Goal: Transaction & Acquisition: Download file/media

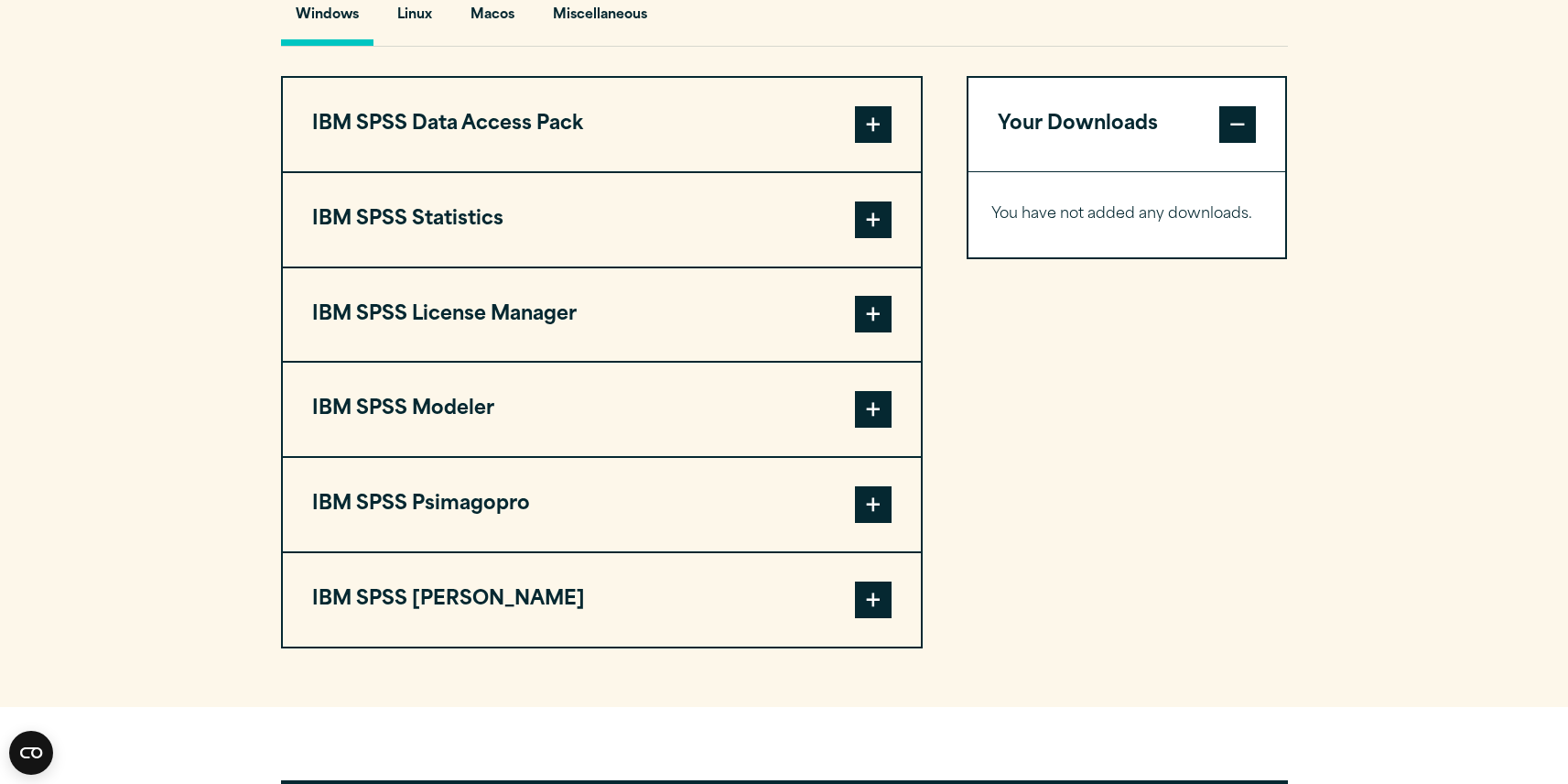
scroll to position [1465, 0]
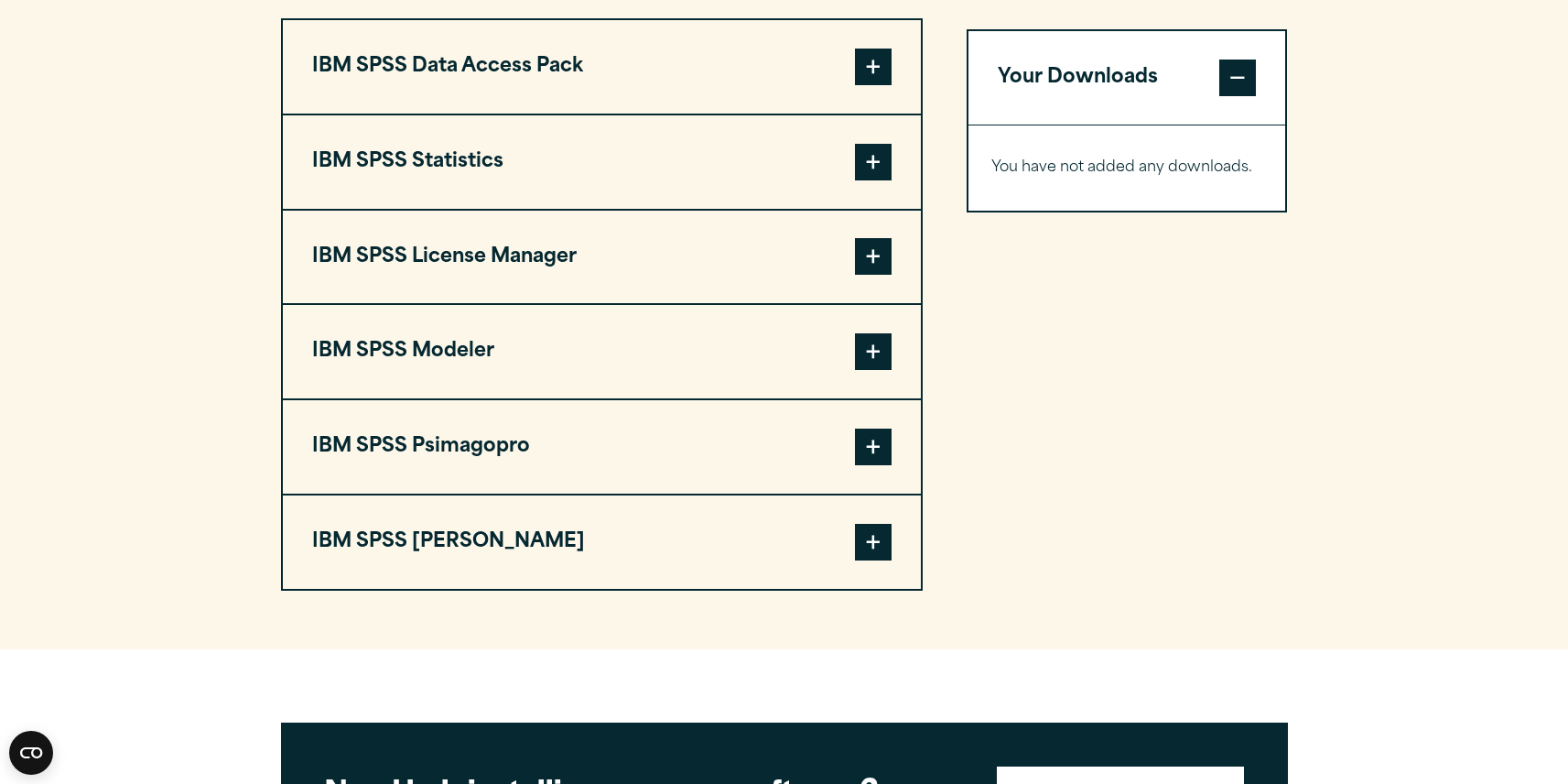
click at [870, 160] on span at bounding box center [873, 161] width 37 height 37
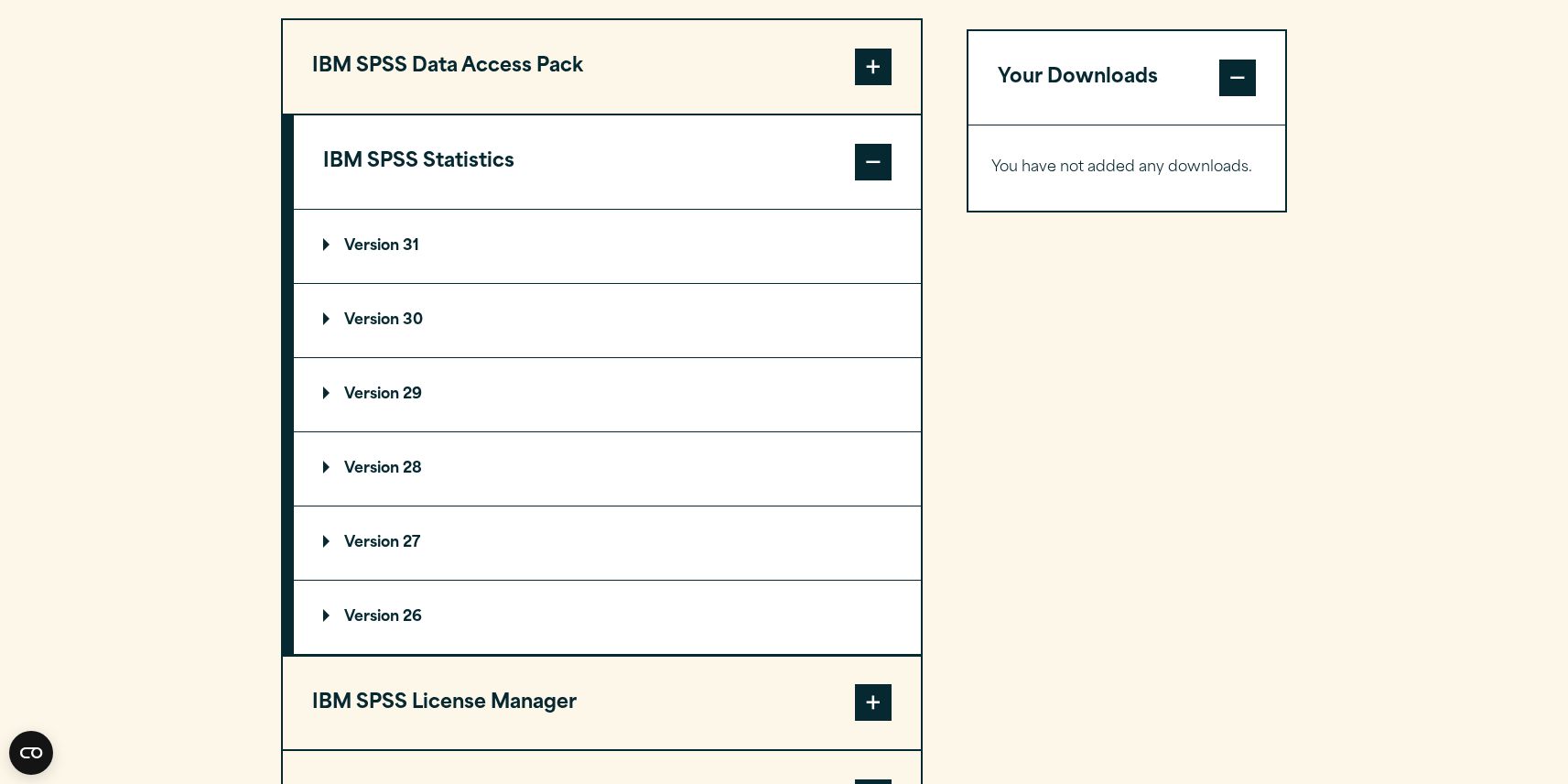
click at [319, 242] on summary "Version 31" at bounding box center [607, 247] width 627 height 74
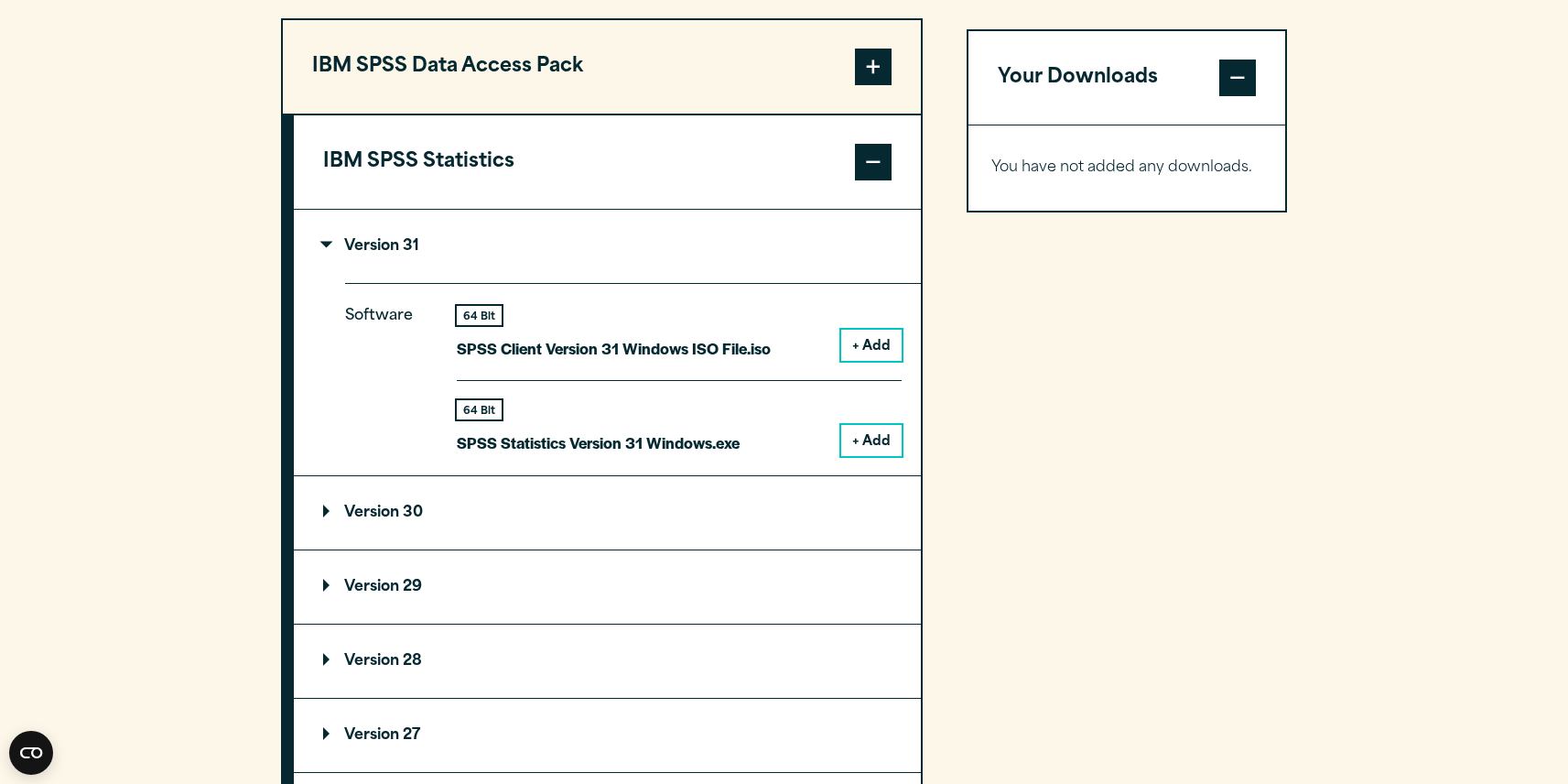
click at [869, 451] on button "+ Add" at bounding box center [871, 440] width 61 height 31
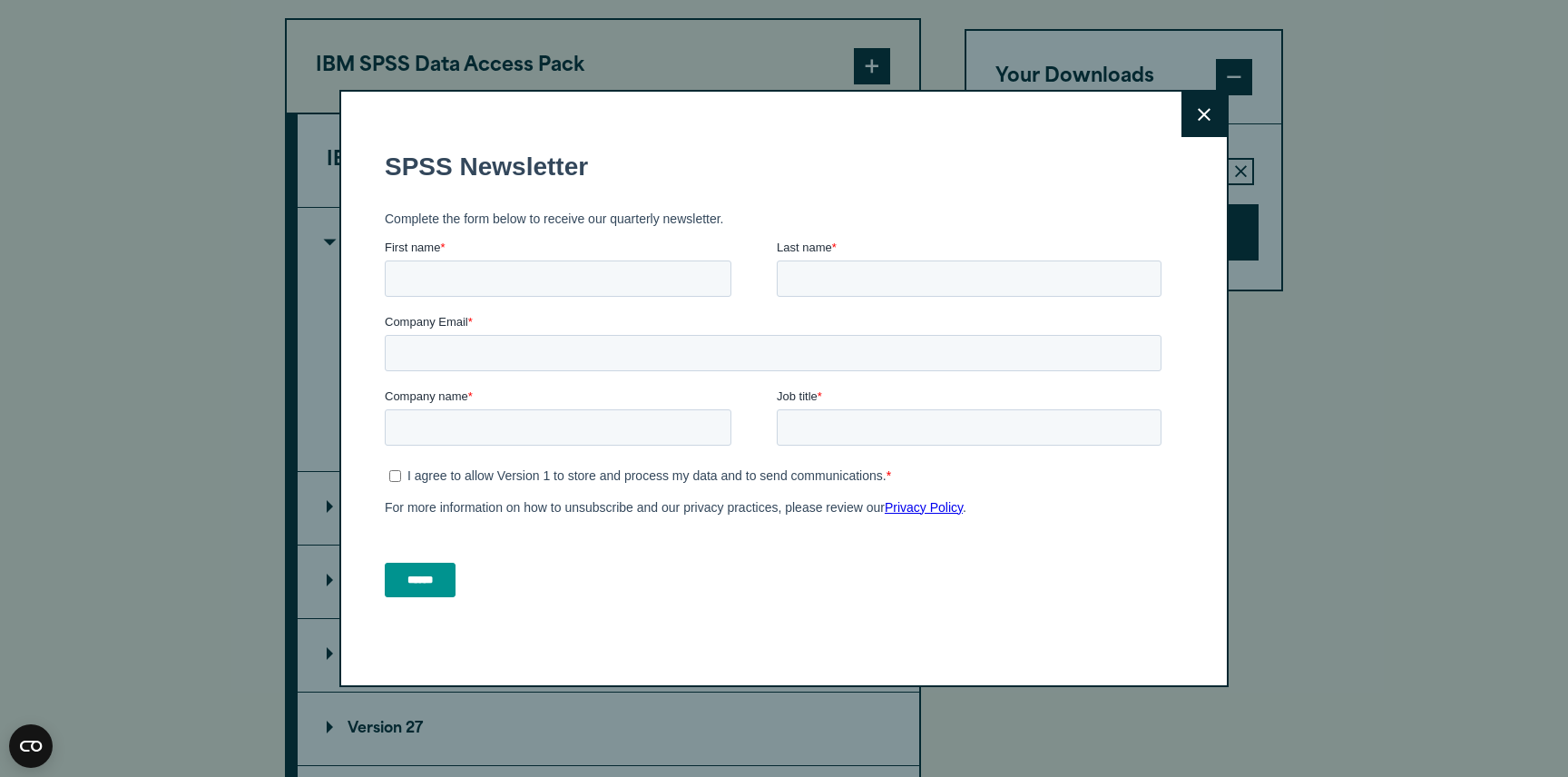
click at [1198, 112] on icon at bounding box center [1204, 115] width 13 height 14
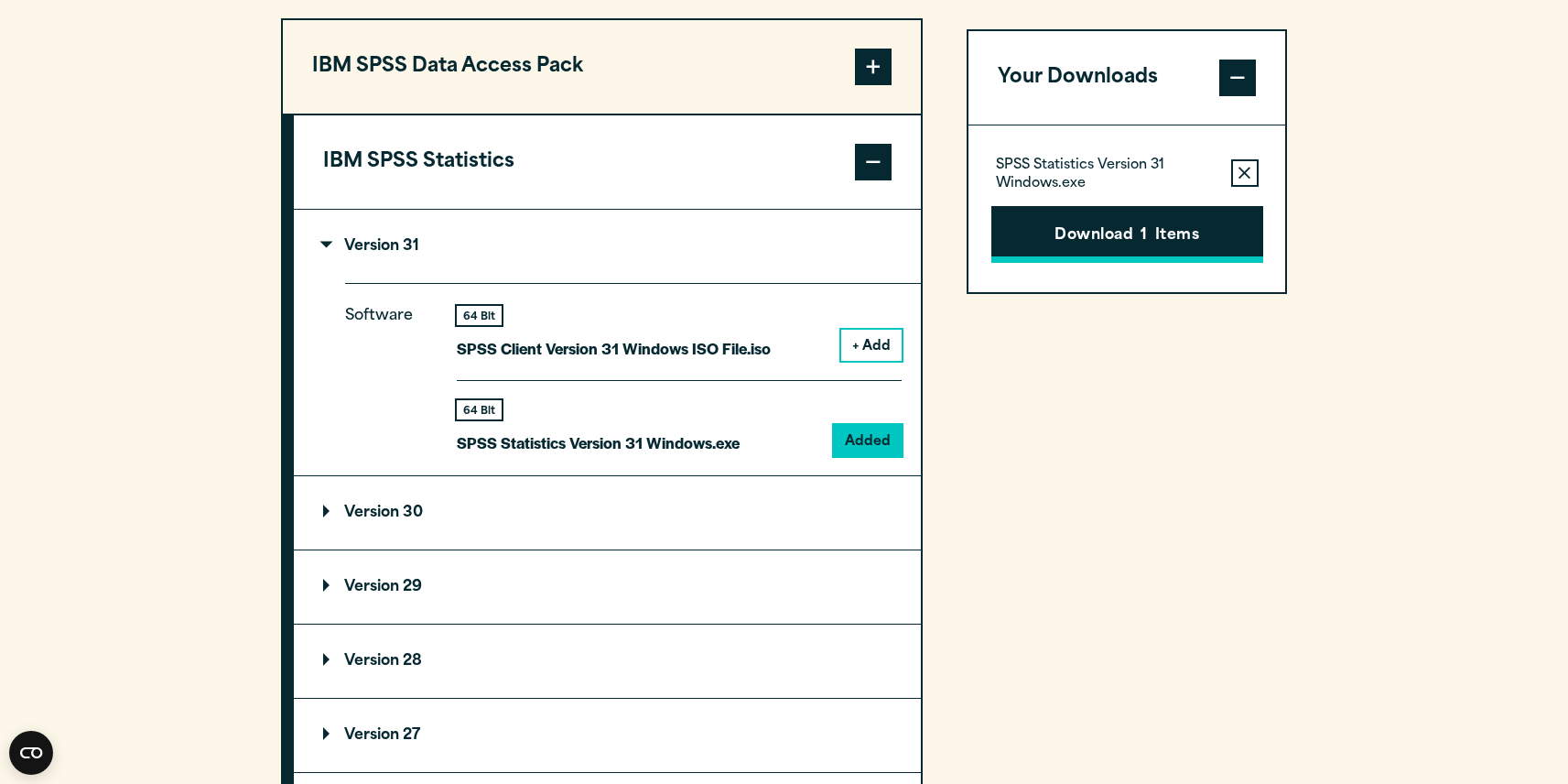
click at [1139, 238] on button "Download 1 Items" at bounding box center [1127, 234] width 272 height 57
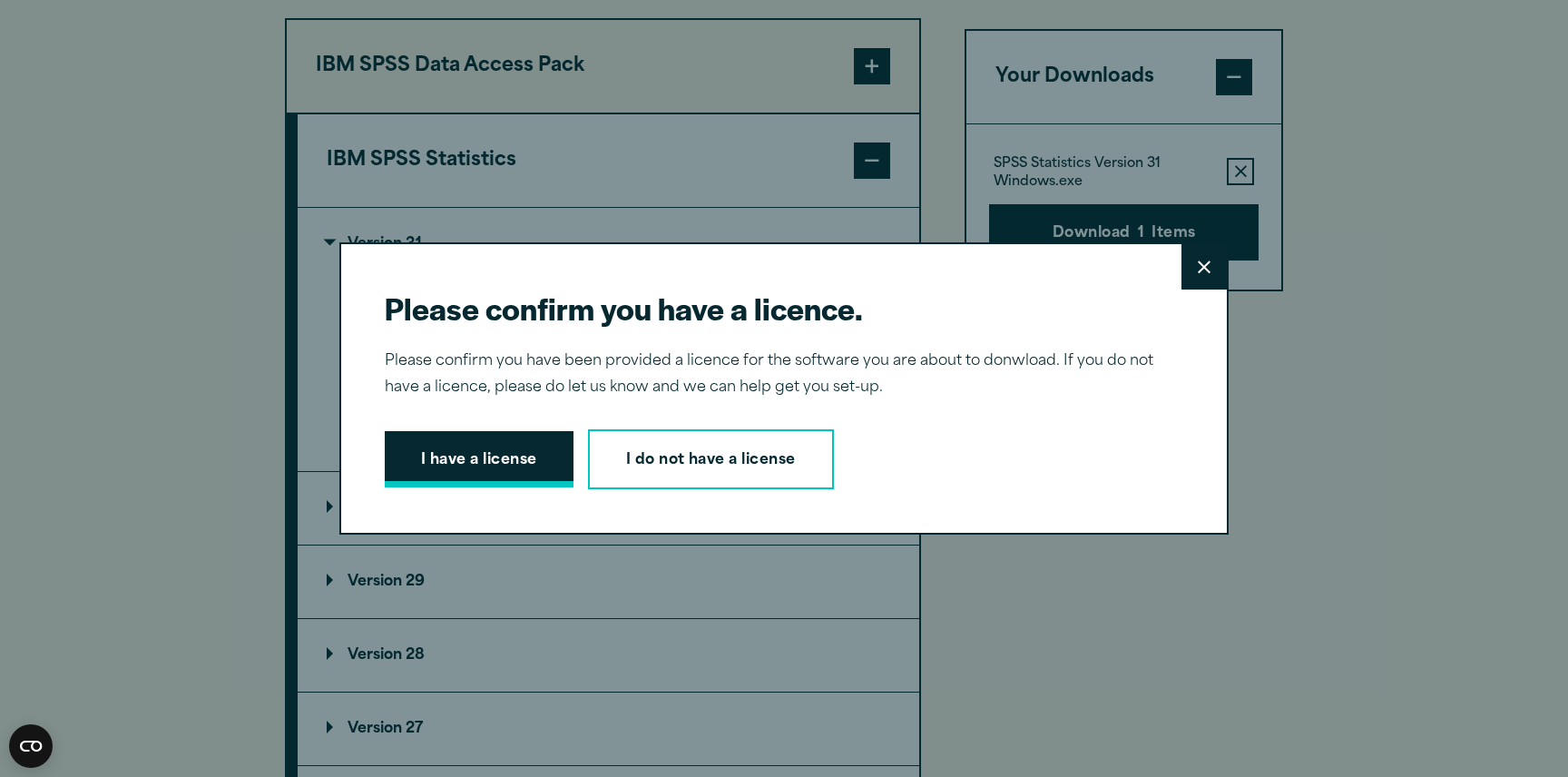
click at [440, 468] on button "I have a license" at bounding box center [479, 459] width 188 height 56
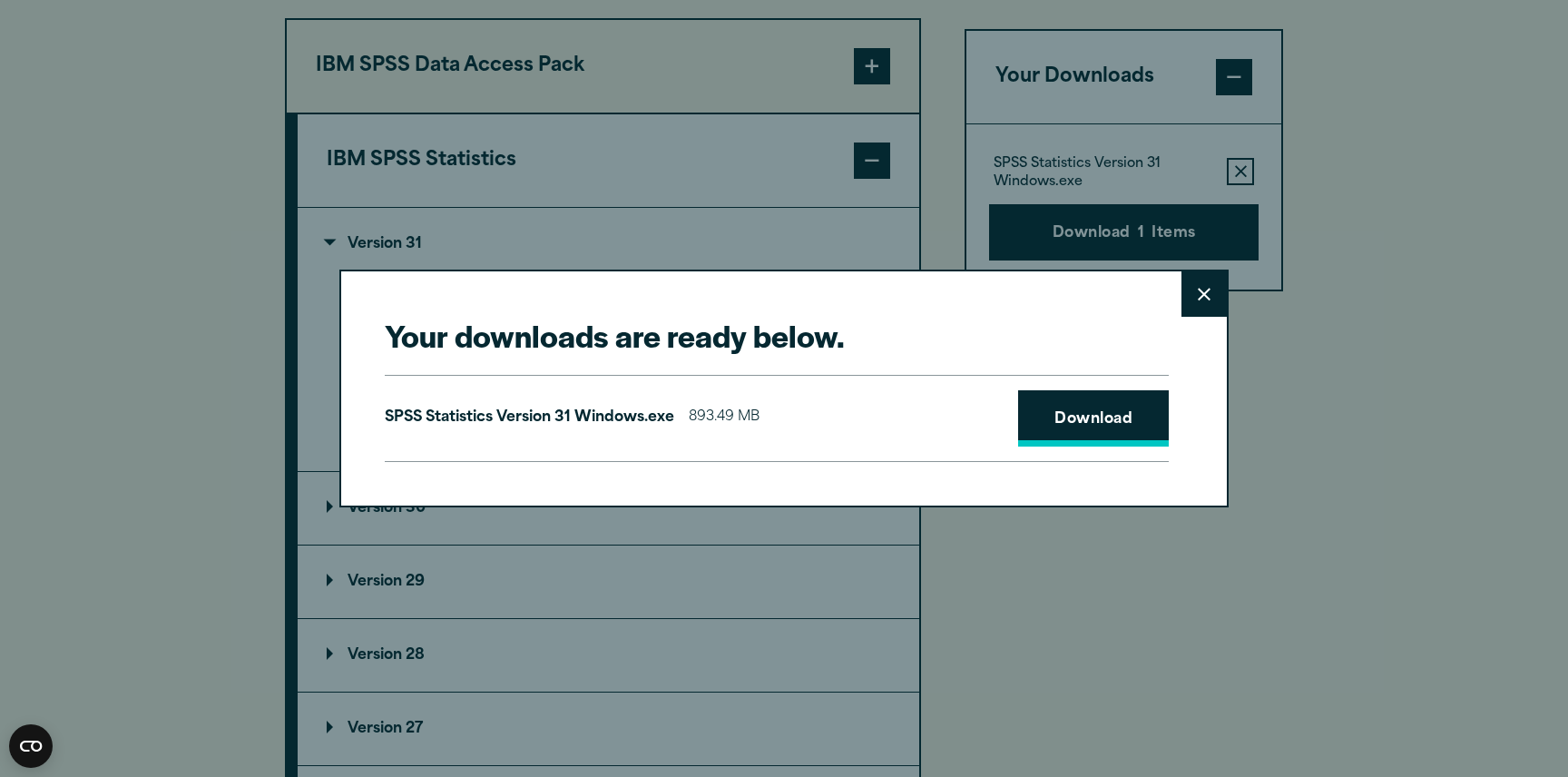
click at [1080, 412] on link "Download" at bounding box center [1093, 418] width 151 height 56
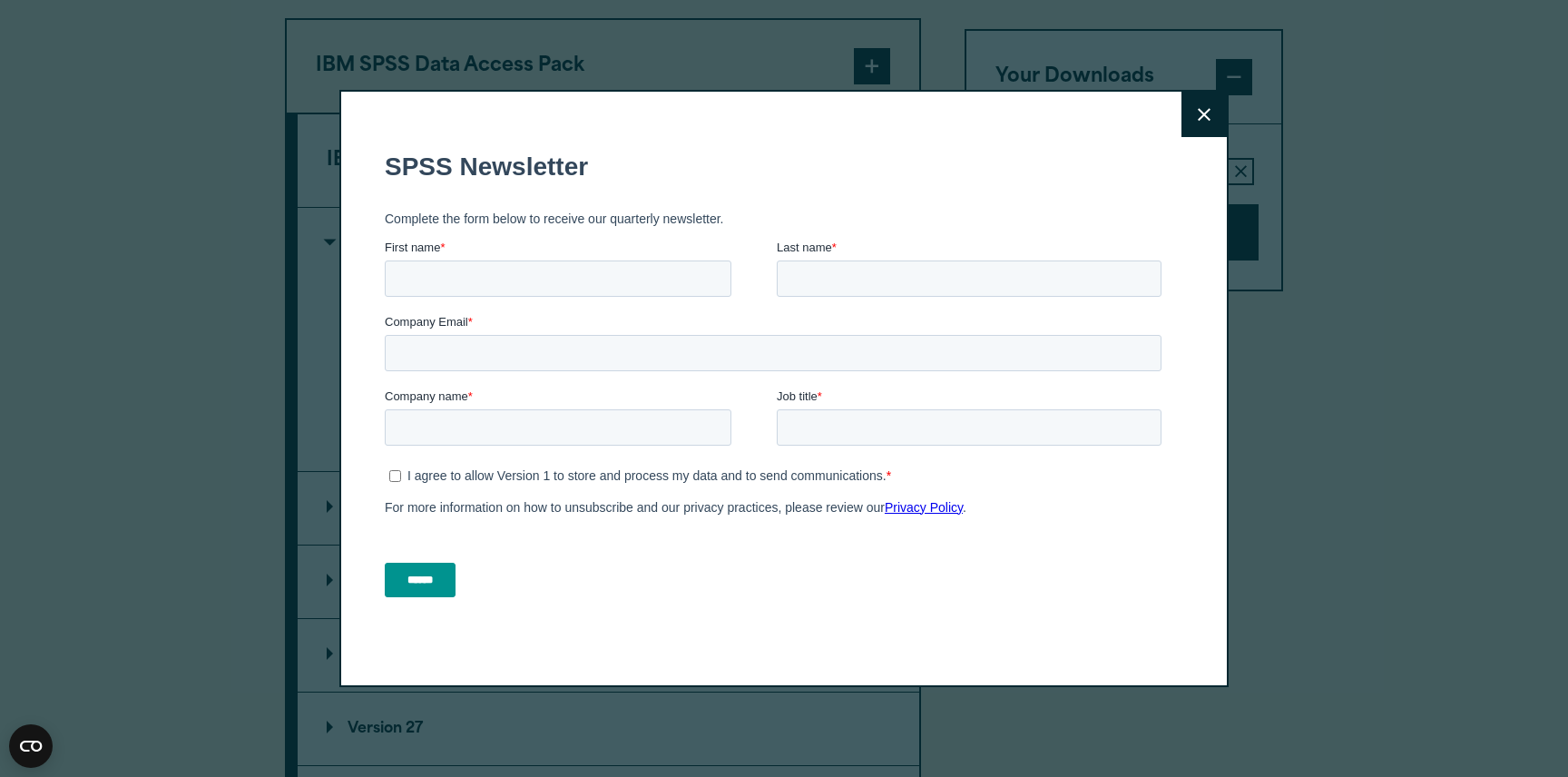
drag, startPoint x: 1171, startPoint y: 215, endPoint x: 1180, endPoint y: 189, distance: 27.5
click at [1171, 209] on div "Close" at bounding box center [784, 388] width 889 height 597
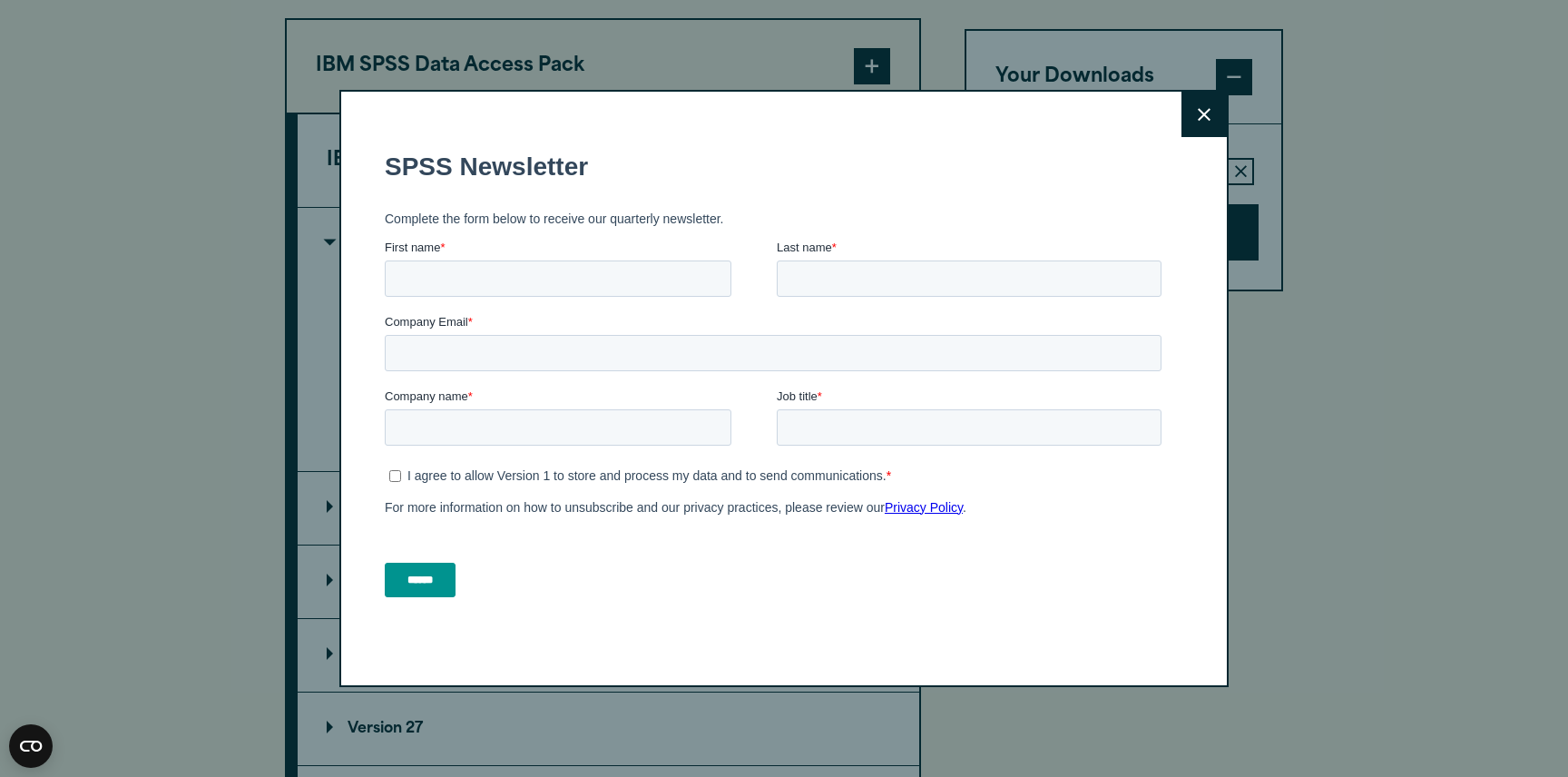
click at [1198, 116] on icon at bounding box center [1204, 115] width 13 height 14
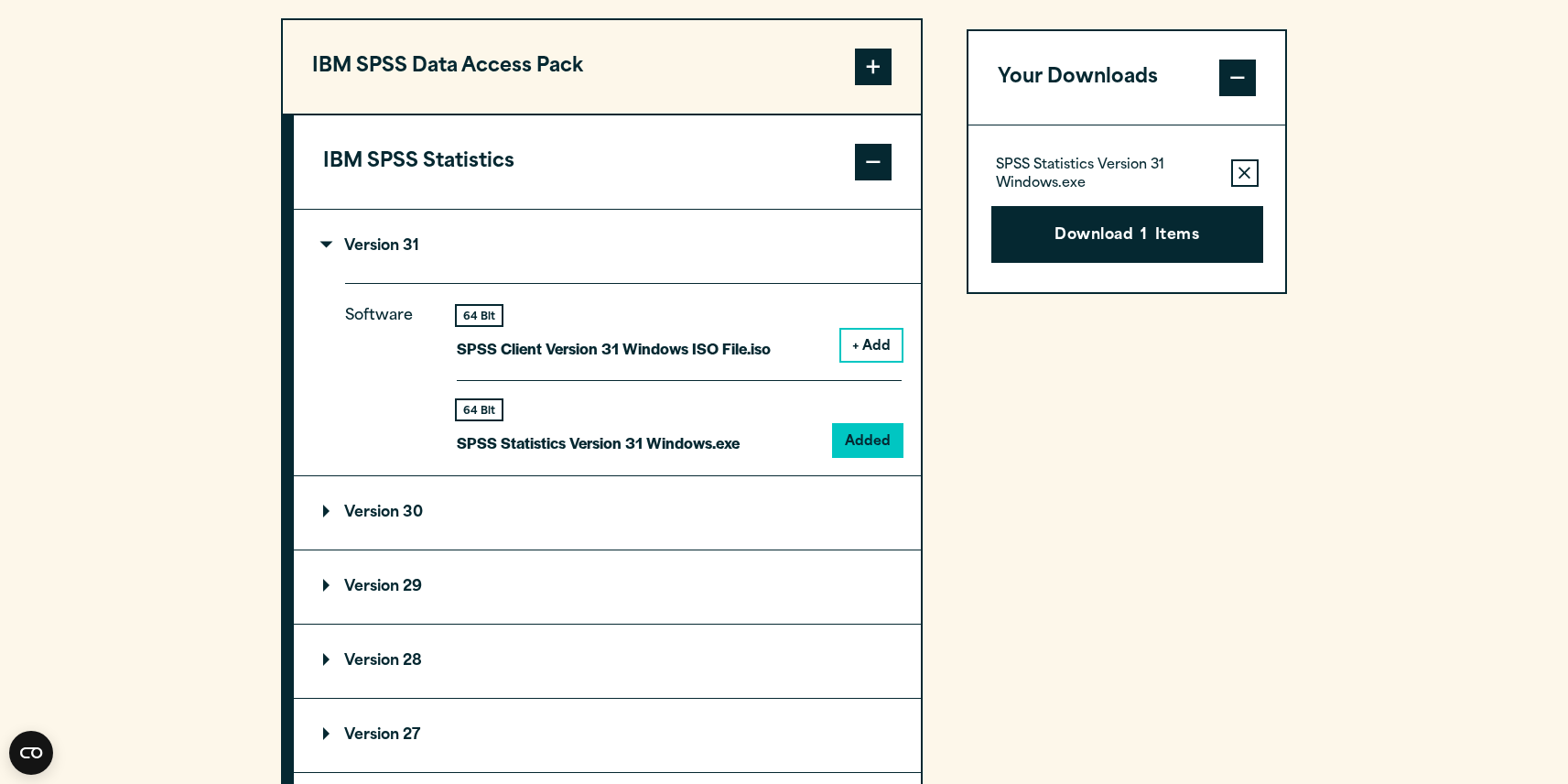
click at [1353, 29] on section "Select your software downloads Use the table below to find and navigate to your…" at bounding box center [784, 482] width 1568 height 1610
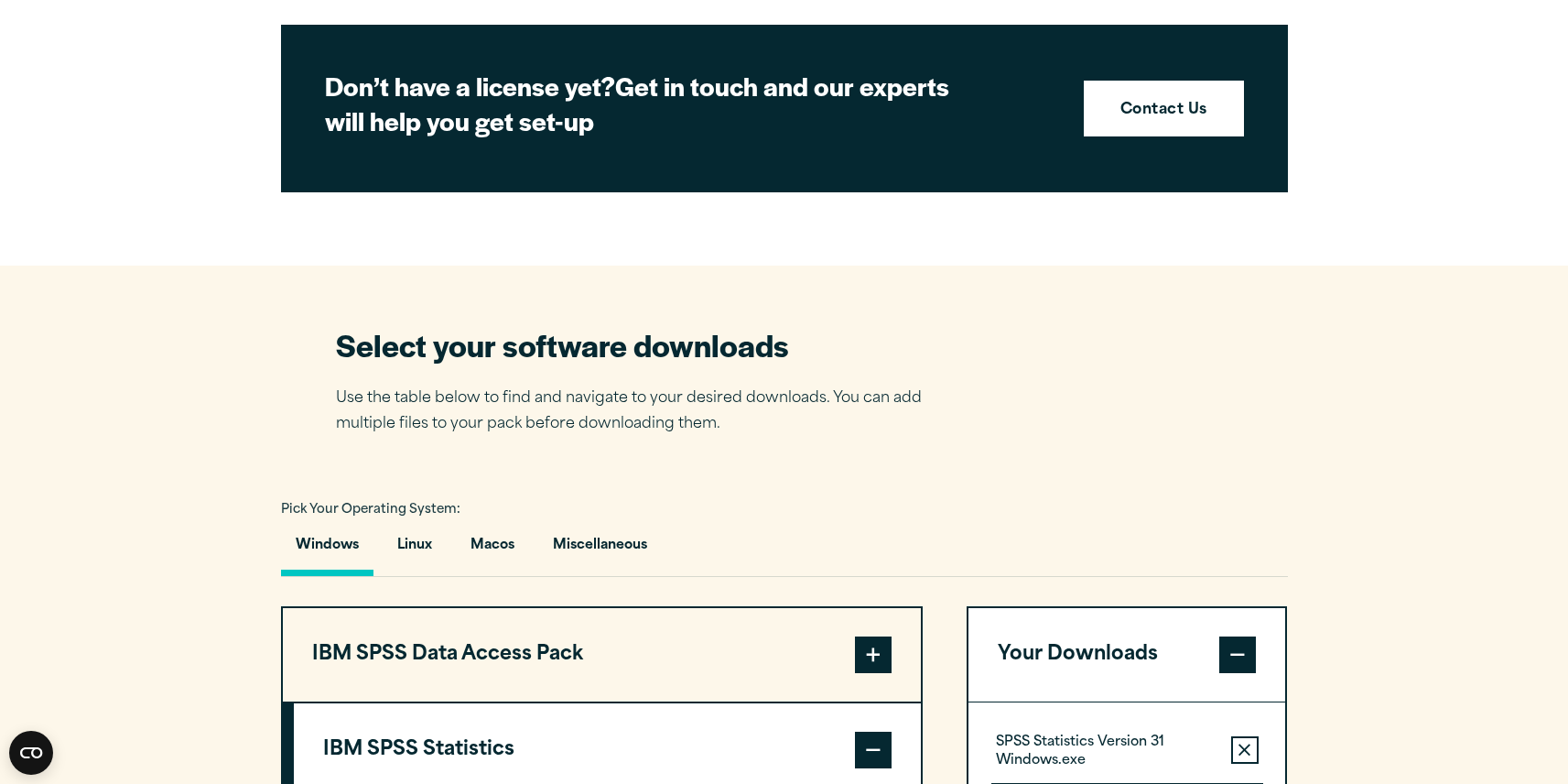
scroll to position [915, 0]
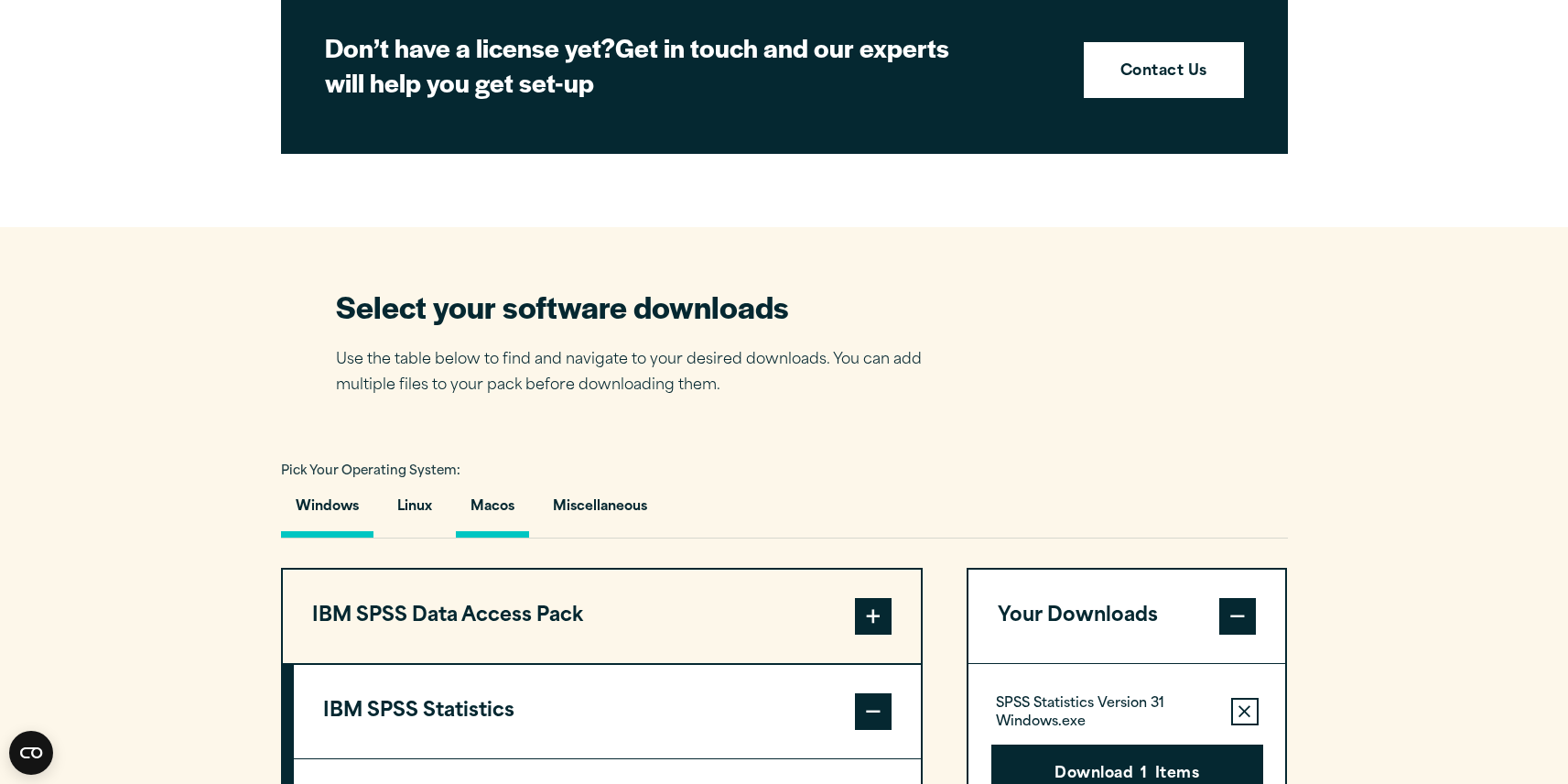
click at [496, 500] on button "Macos" at bounding box center [493, 511] width 74 height 52
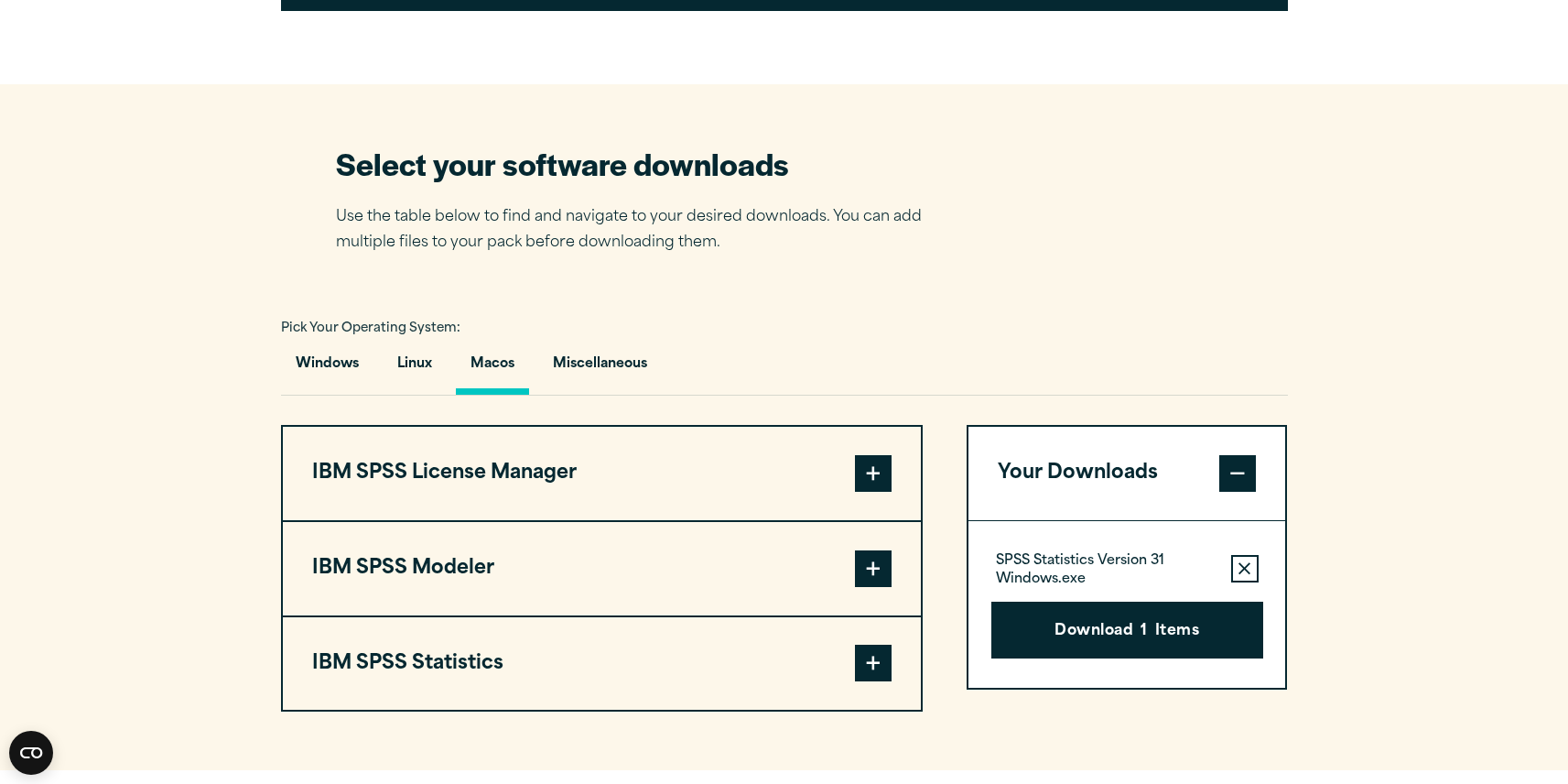
scroll to position [1099, 0]
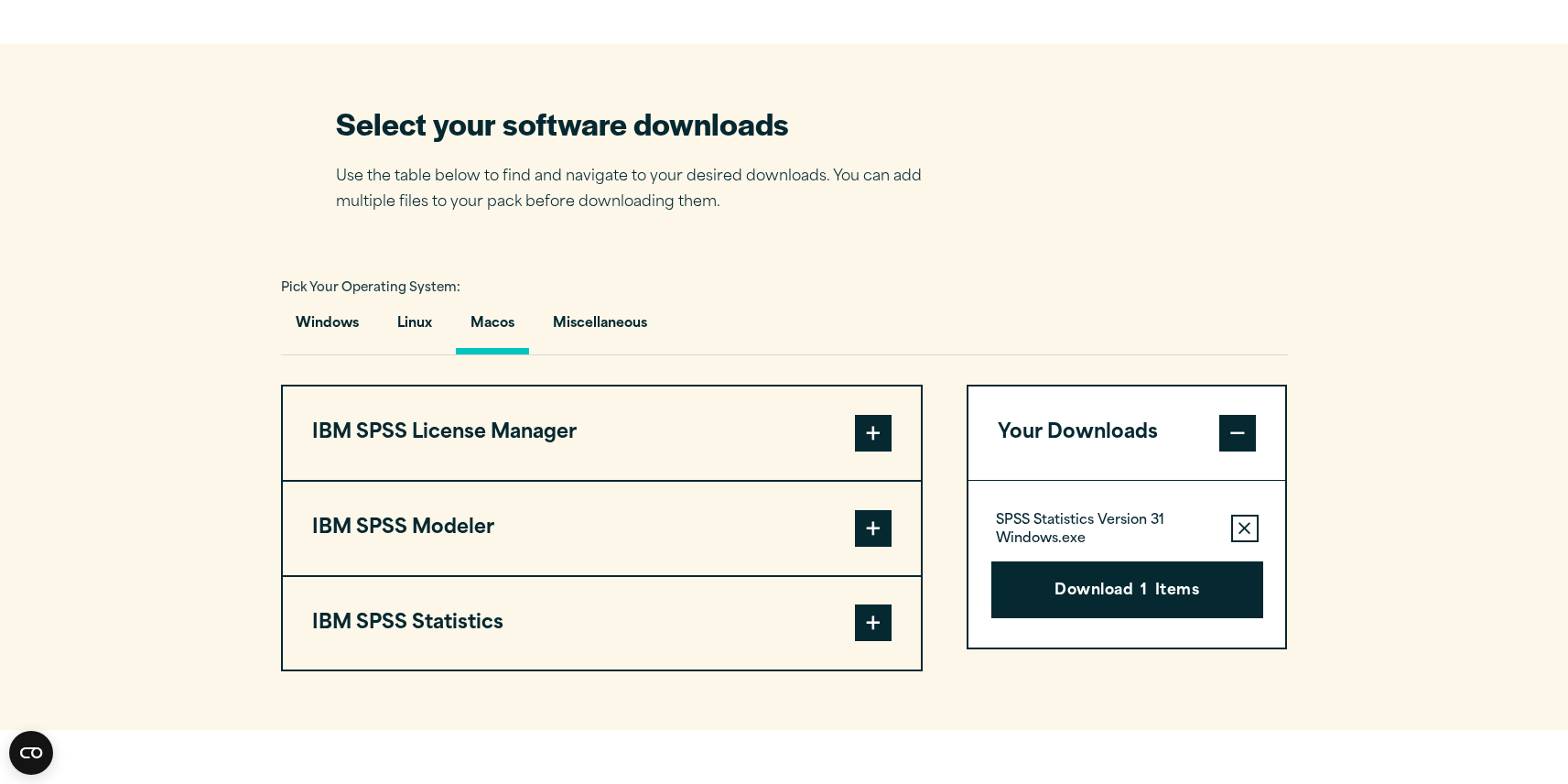
click at [875, 625] on span at bounding box center [873, 623] width 37 height 37
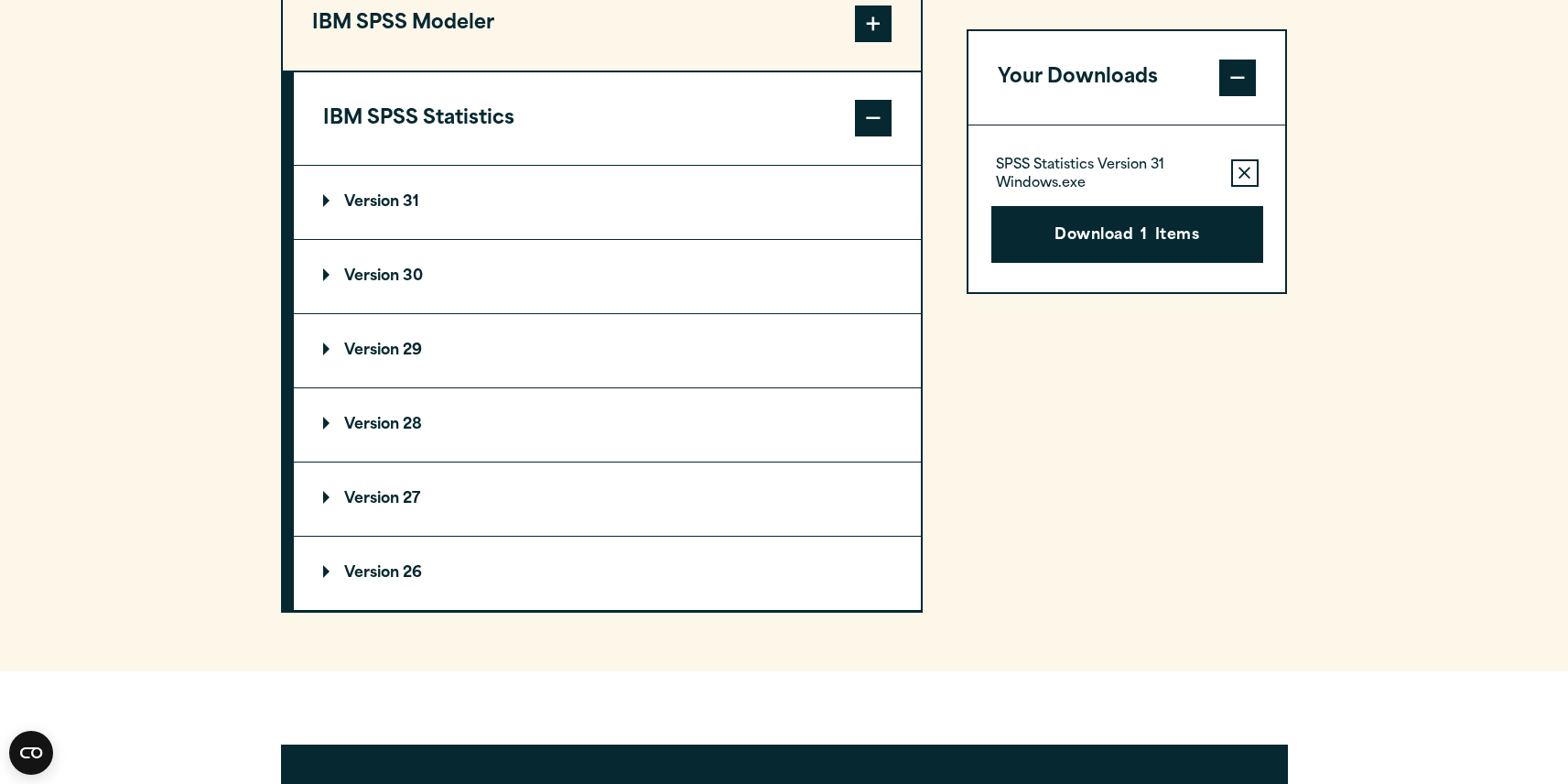
scroll to position [1649, 0]
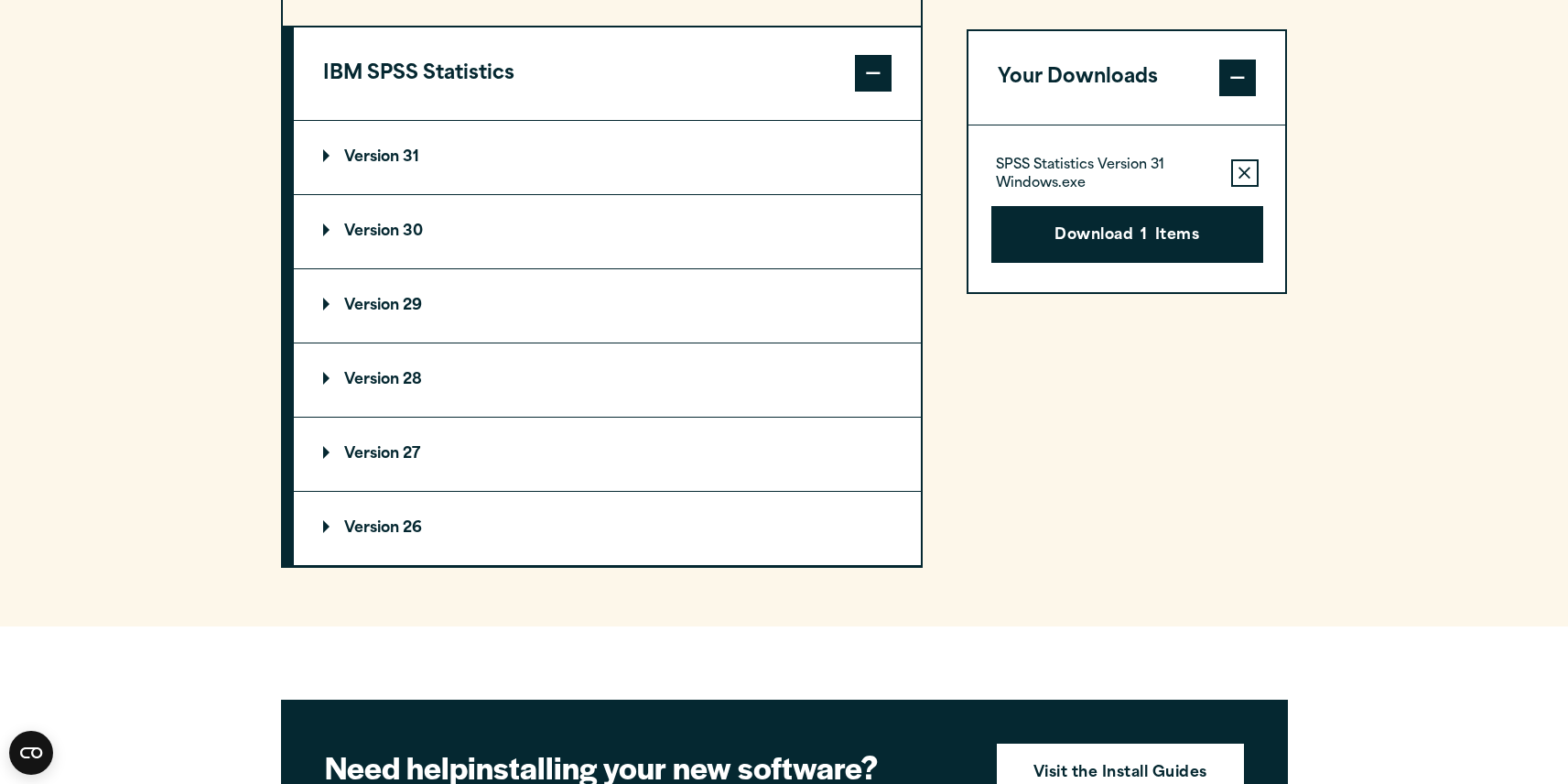
click at [324, 152] on p "Version 31" at bounding box center [371, 157] width 97 height 15
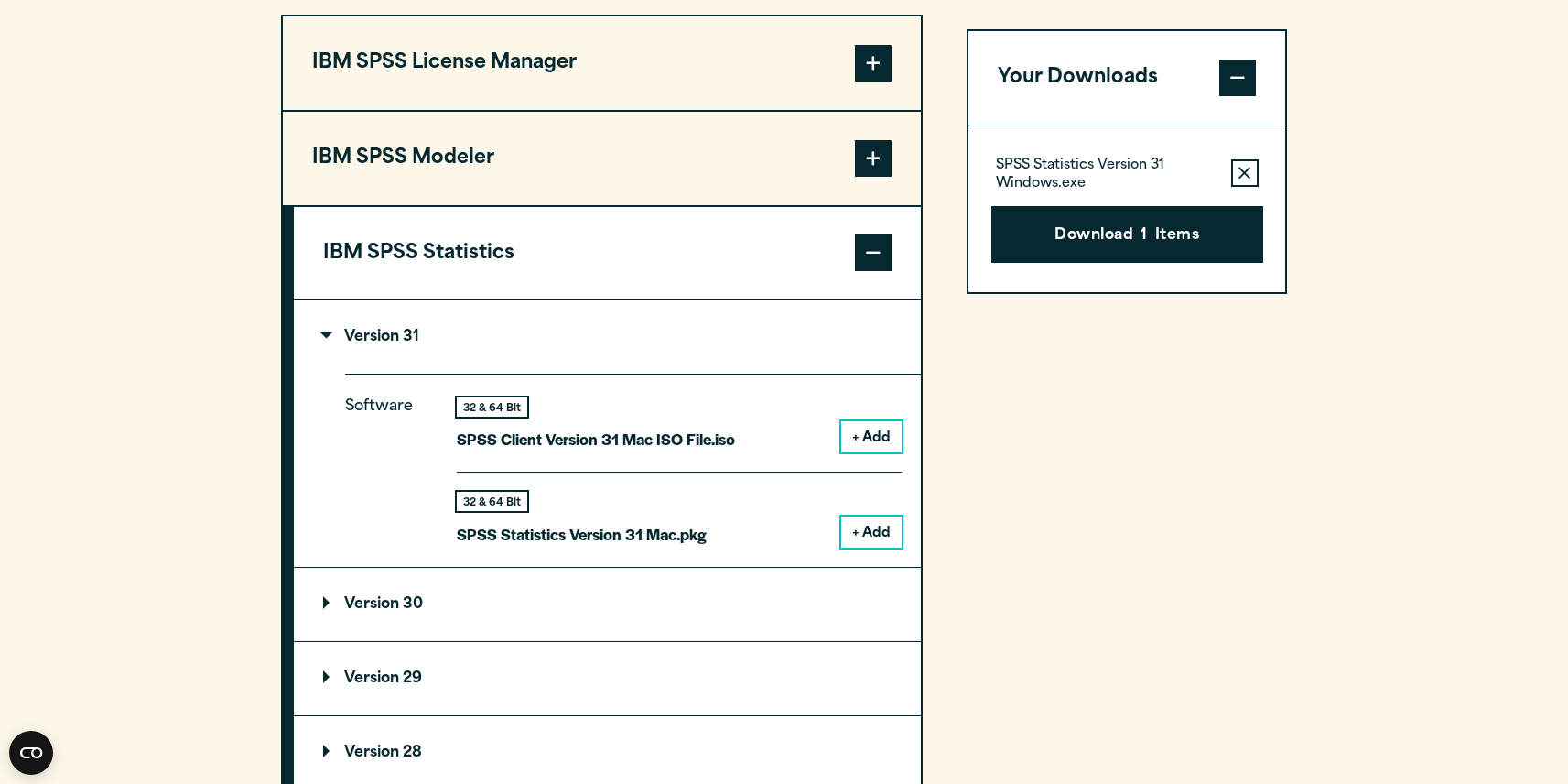
scroll to position [1484, 0]
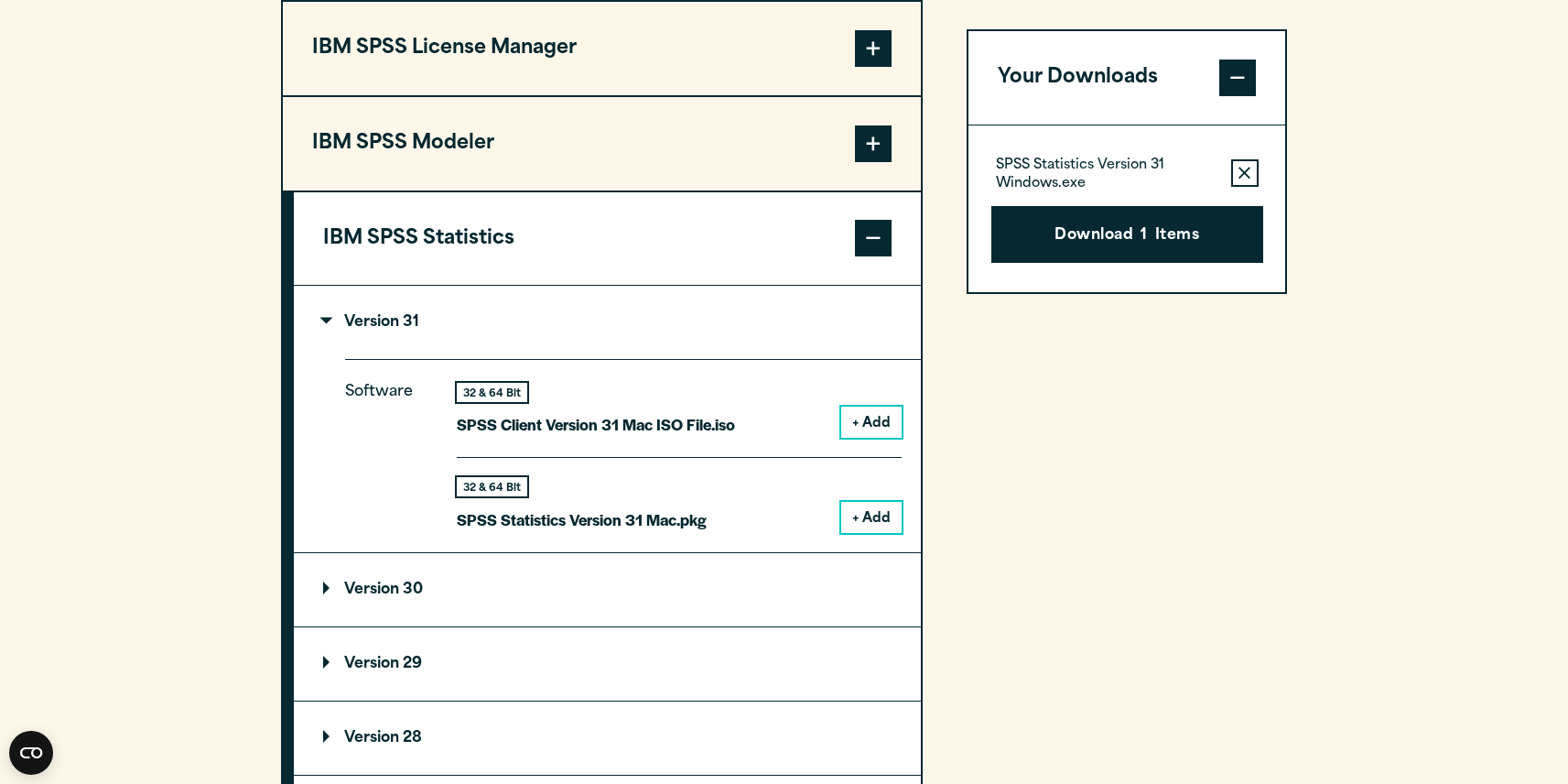
click at [869, 518] on button "+ Add" at bounding box center [871, 517] width 61 height 31
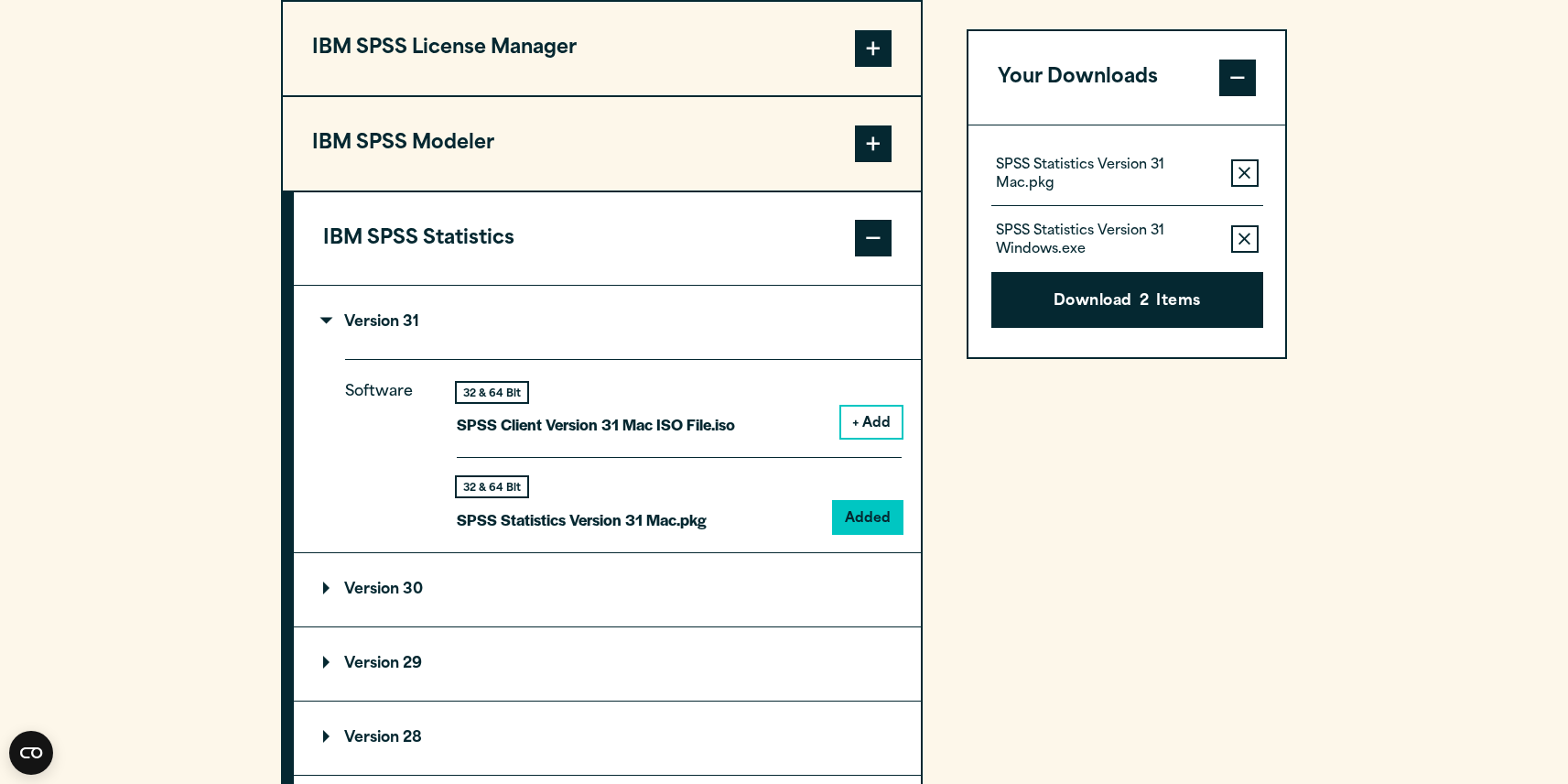
click at [1245, 242] on icon "button" at bounding box center [1244, 239] width 12 height 13
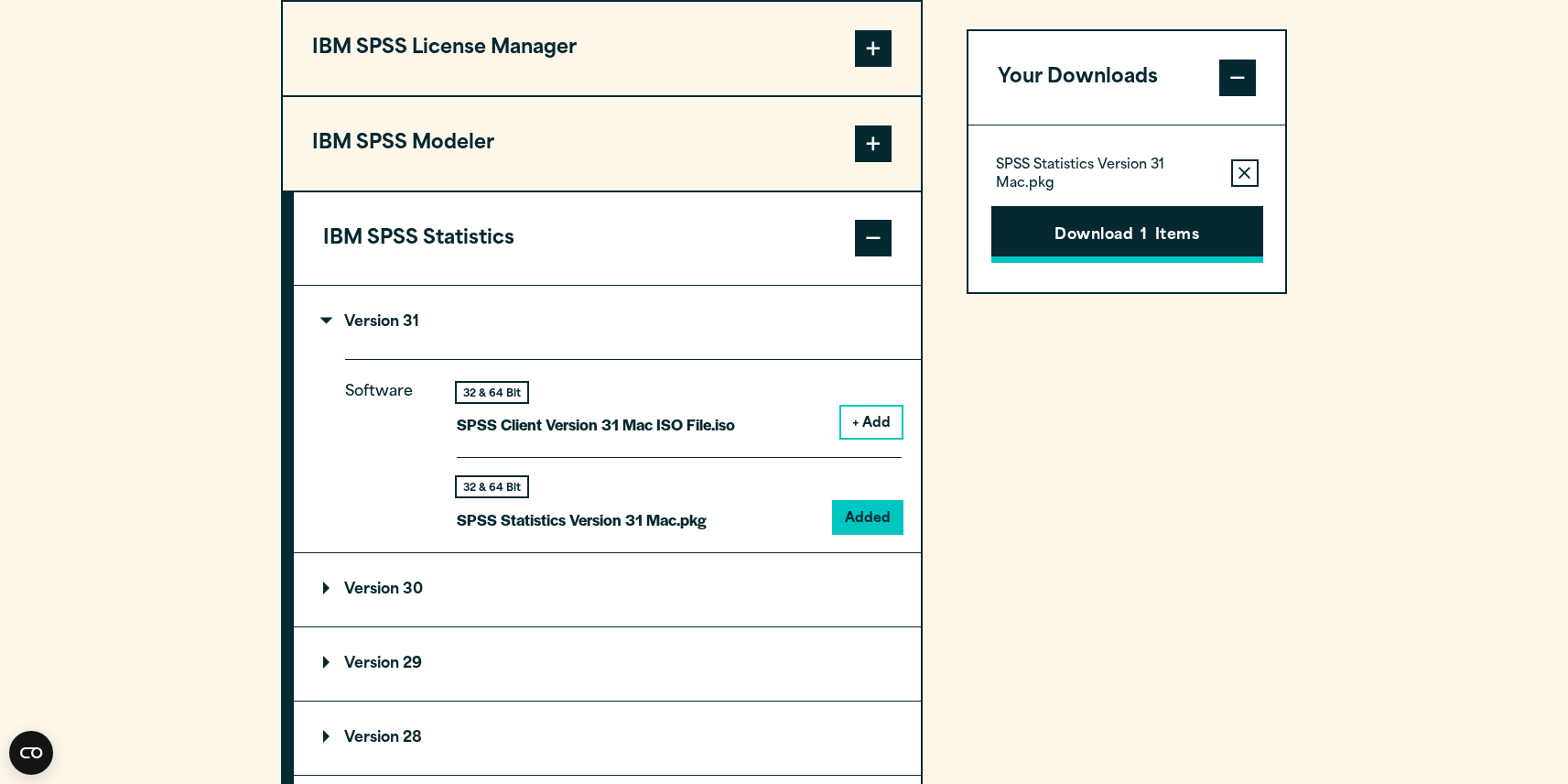
click at [1124, 233] on button "Download 1 Items" at bounding box center [1127, 234] width 272 height 57
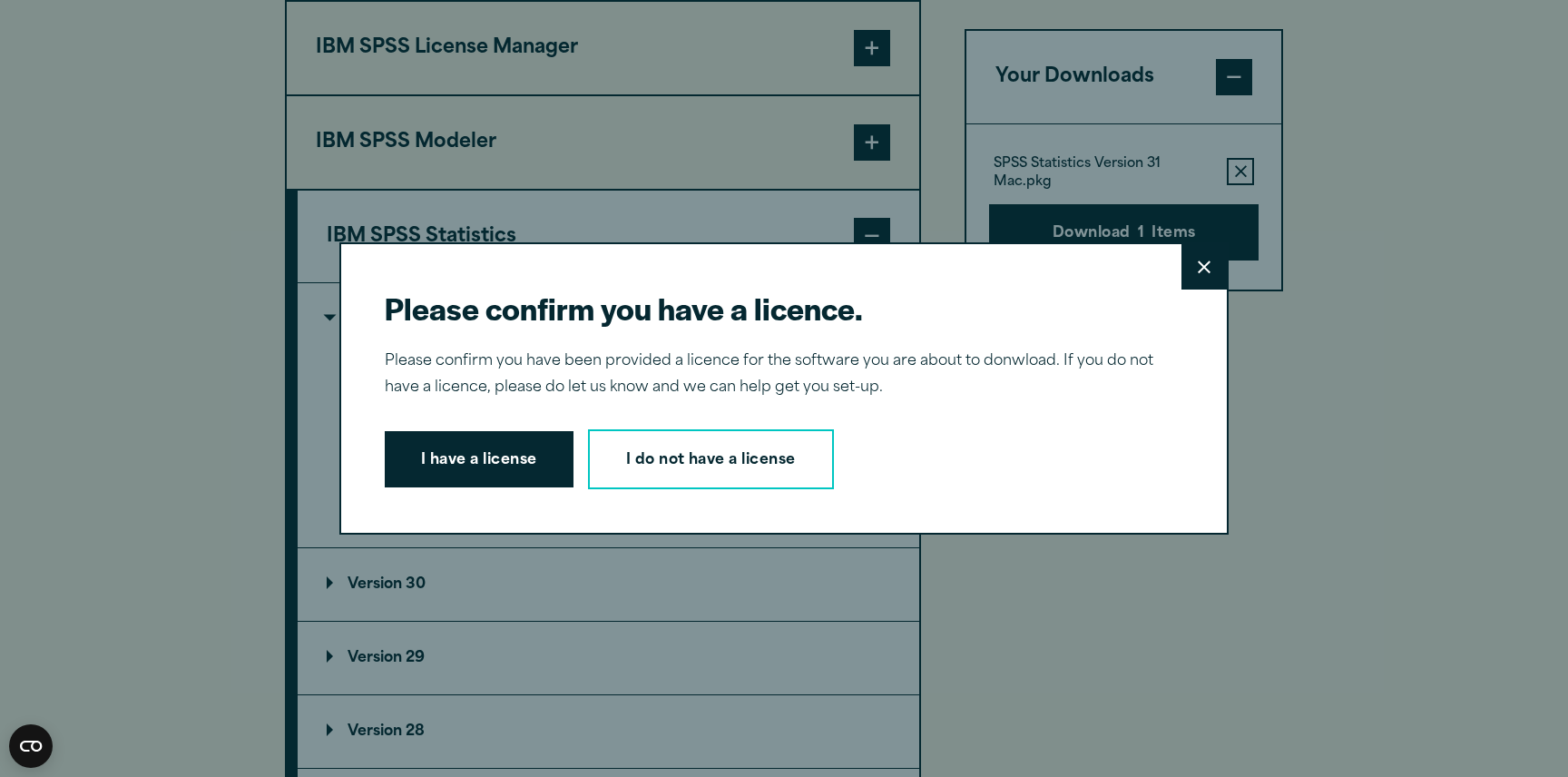
click at [376, 468] on div "Please confirm you have a licence. Close Please confirm you have been provided …" at bounding box center [784, 388] width 889 height 292
click at [400, 470] on button "I have a license" at bounding box center [479, 459] width 188 height 56
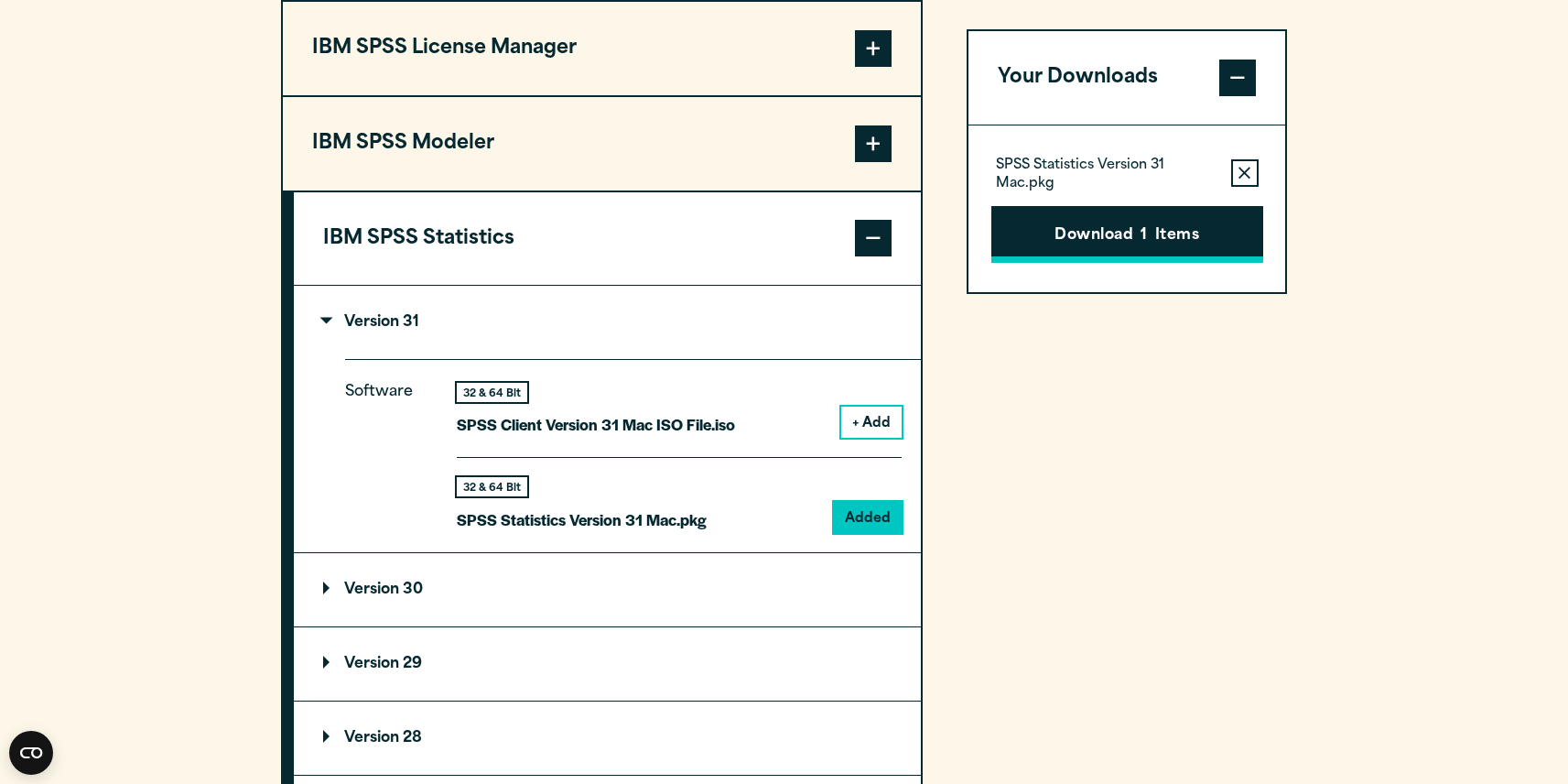
click at [1116, 244] on button "Download 1 Items" at bounding box center [1127, 234] width 272 height 57
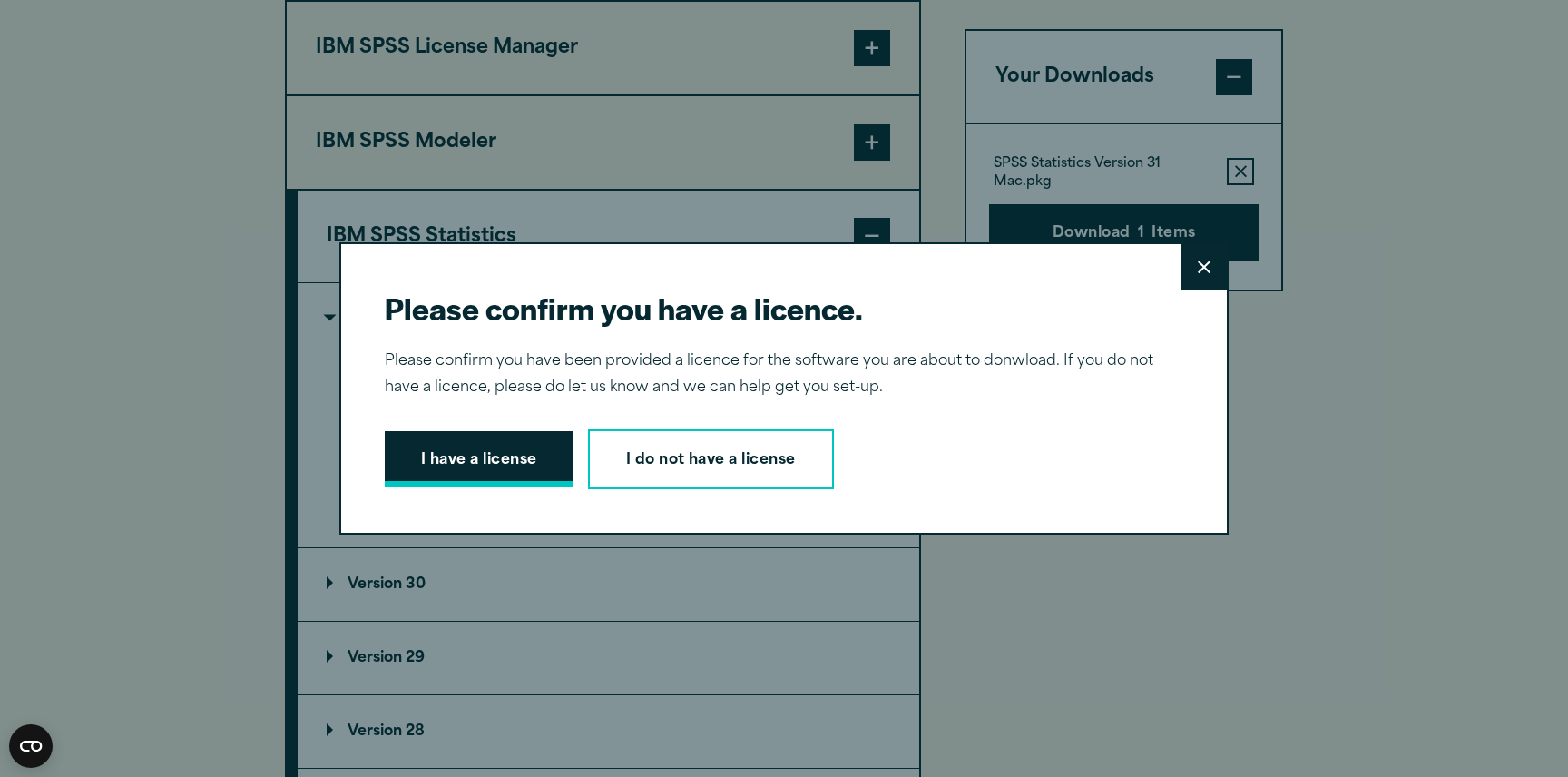
click at [485, 460] on button "I have a license" at bounding box center [479, 459] width 188 height 56
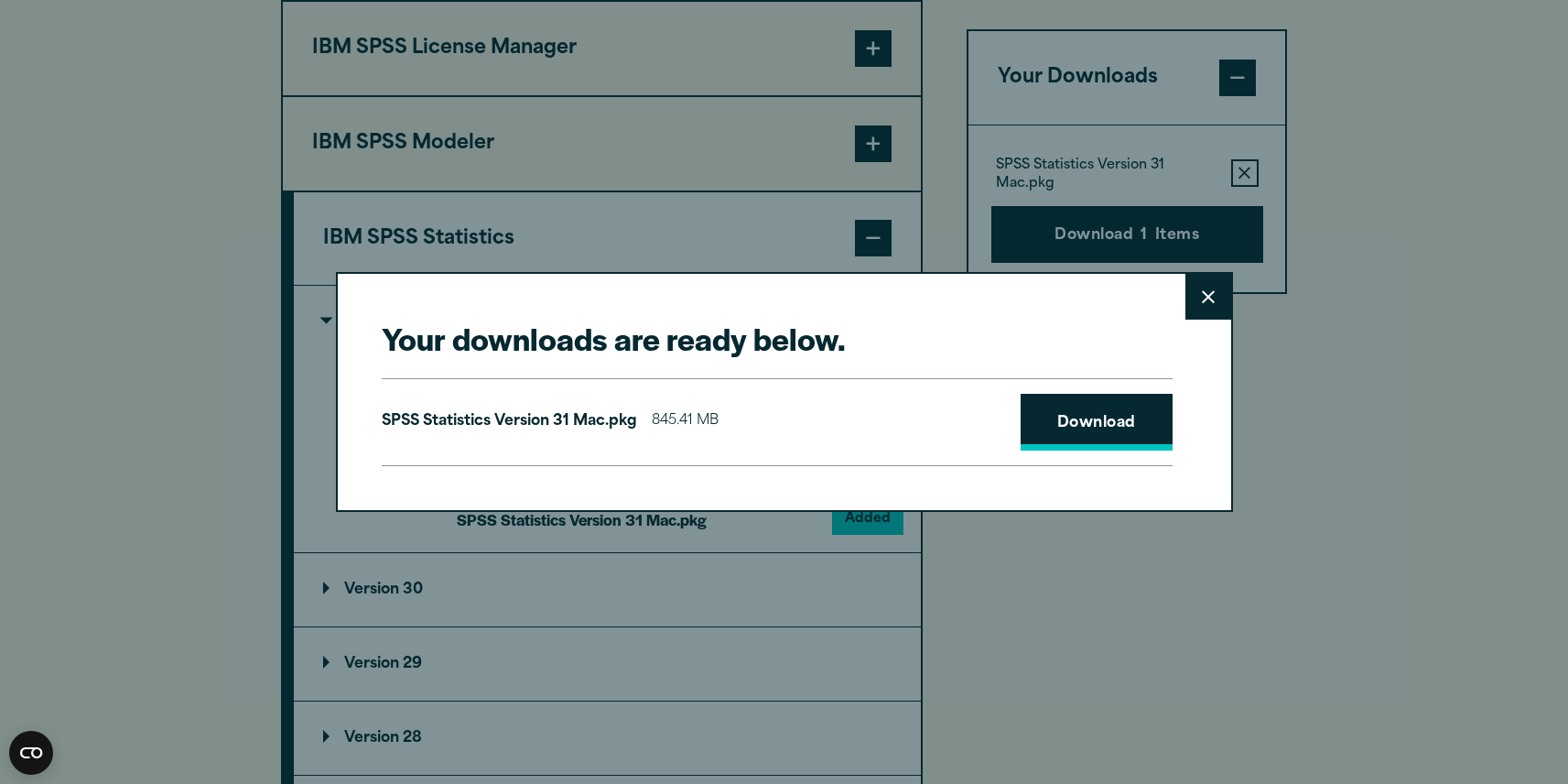
click at [1085, 415] on link "Download" at bounding box center [1096, 421] width 152 height 57
